Goal: Find specific page/section: Find specific page/section

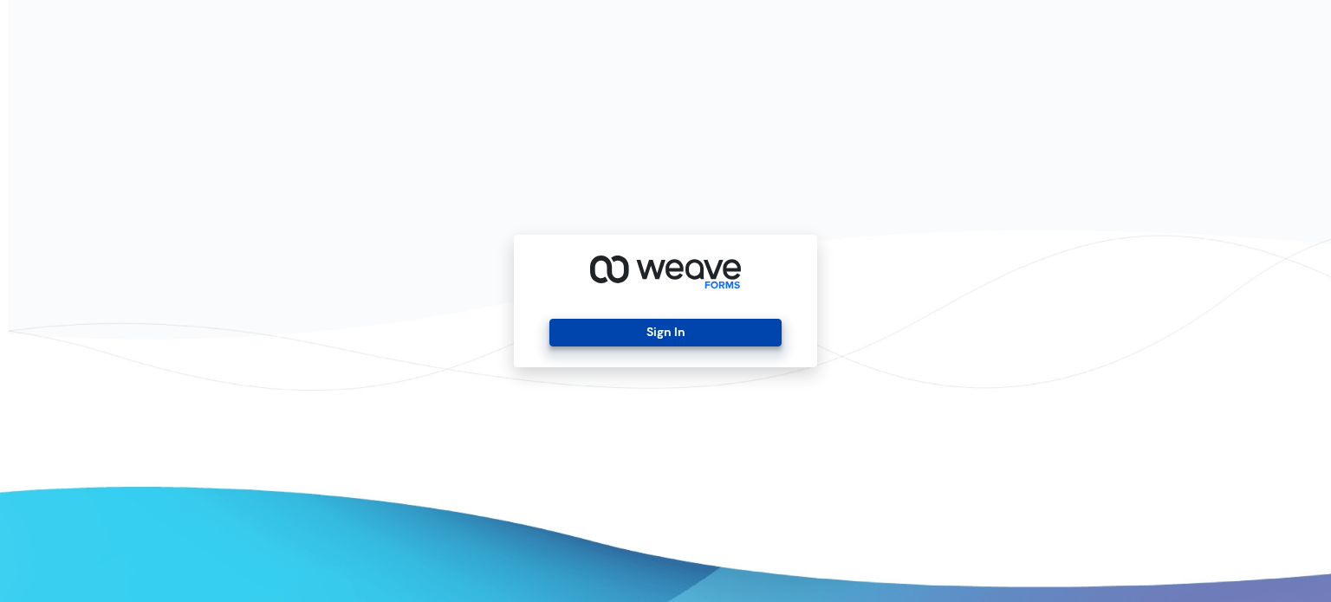
click at [610, 341] on button "Sign In" at bounding box center [664, 333] width 231 height 28
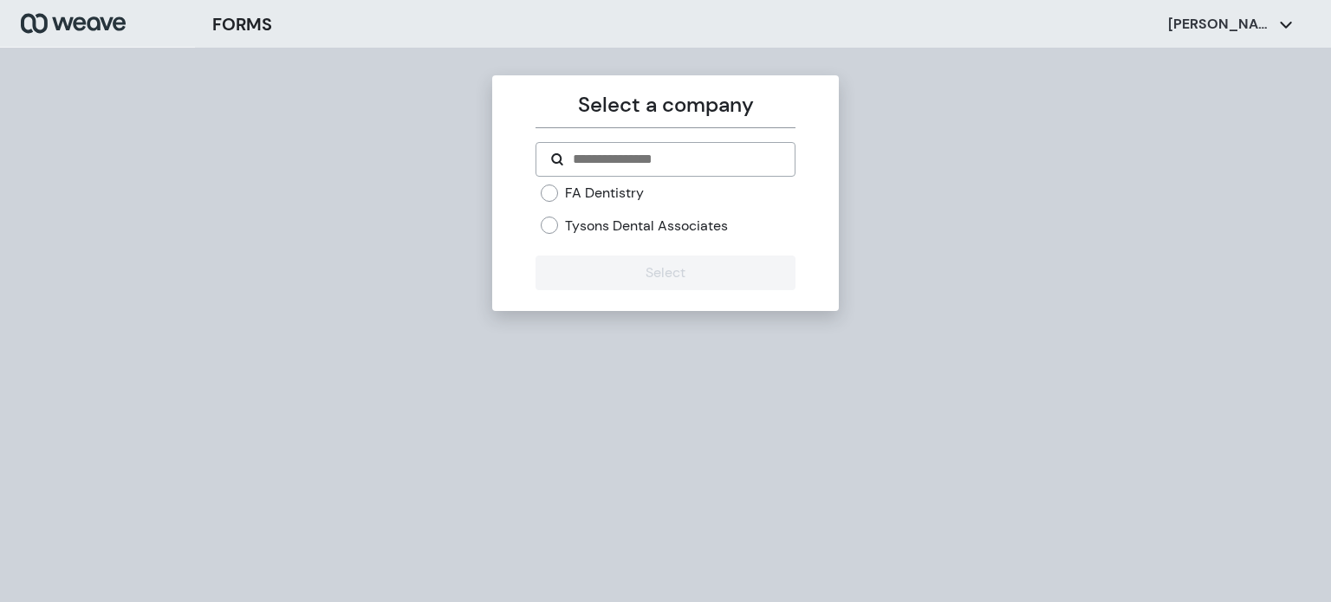
click at [631, 223] on label "Tysons Dental Associates" at bounding box center [646, 226] width 163 height 19
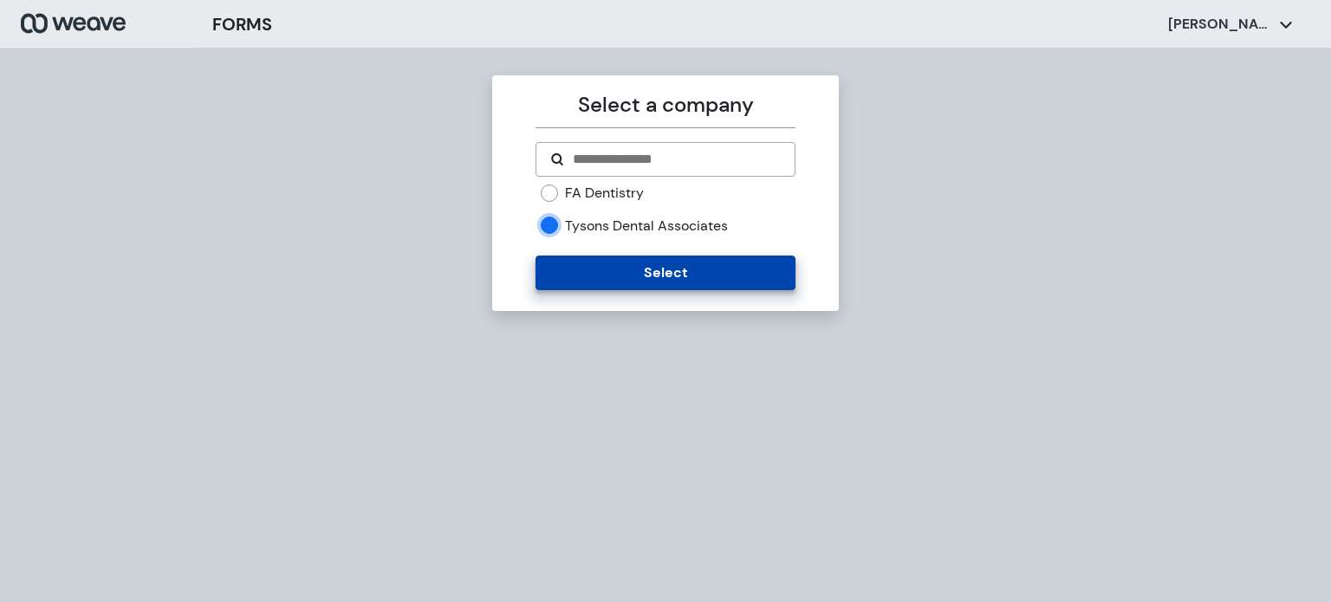
click at [621, 273] on button "Select" at bounding box center [665, 273] width 259 height 35
